Goal: Find specific fact: Find specific fact

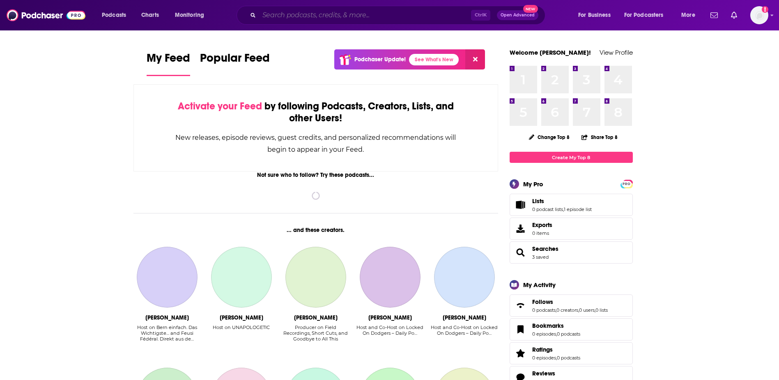
click at [306, 19] on input "Search podcasts, credits, & more..." at bounding box center [365, 15] width 212 height 13
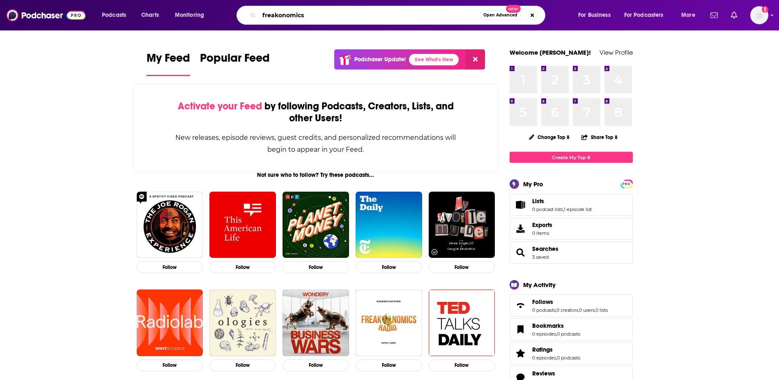
type input "freakonomics"
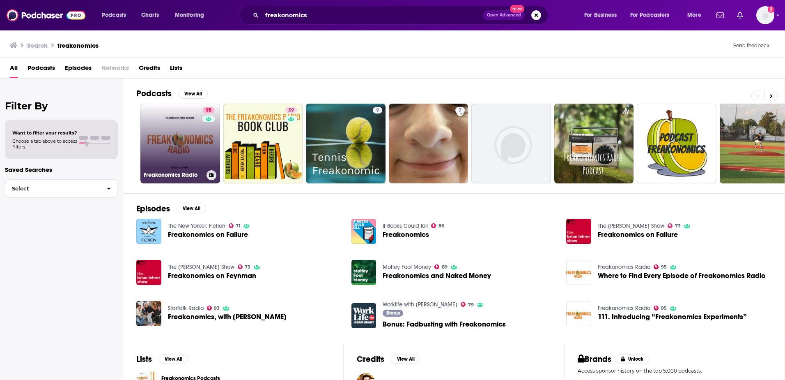
click at [191, 137] on link "95 Freakonomics Radio" at bounding box center [180, 144] width 80 height 80
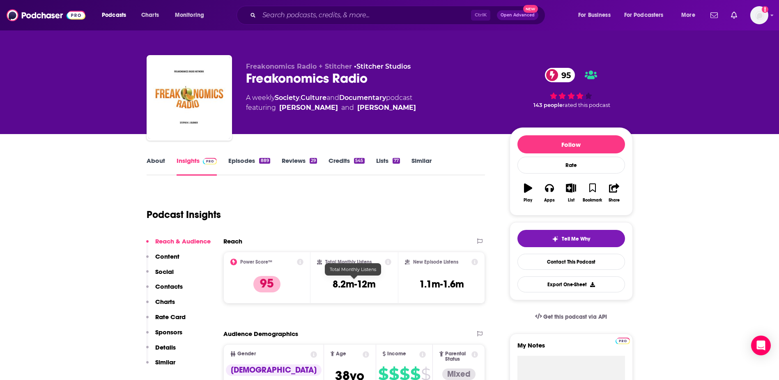
click at [375, 286] on h3 "8.2m-12m" at bounding box center [354, 284] width 43 height 12
drag, startPoint x: 377, startPoint y: 285, endPoint x: 328, endPoint y: 284, distance: 48.5
click at [328, 284] on div "Total Monthly Listens 8.2m-12m" at bounding box center [354, 277] width 74 height 38
copy h3 "8.2m-12m"
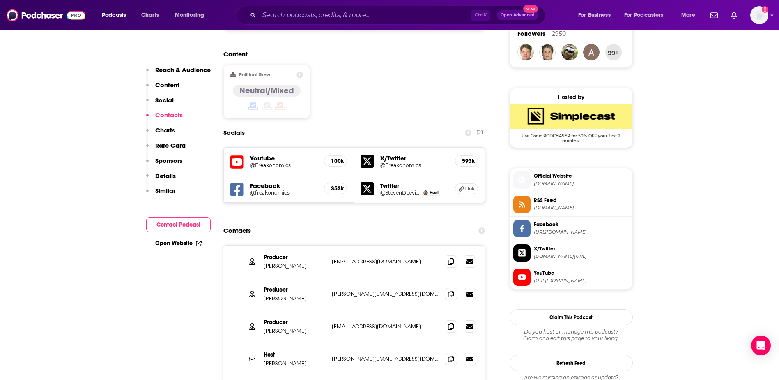
scroll to position [493, 0]
